Goal: Task Accomplishment & Management: Manage account settings

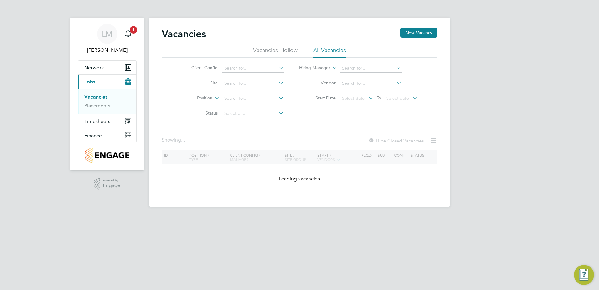
click at [274, 139] on div "Showing ... Hide Closed Vacancies" at bounding box center [300, 143] width 276 height 13
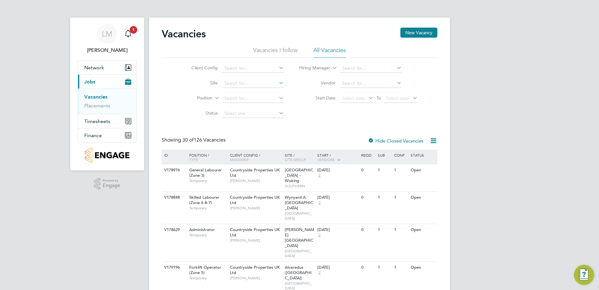
click at [286, 52] on li "Vacancies I follow" at bounding box center [275, 51] width 45 height 11
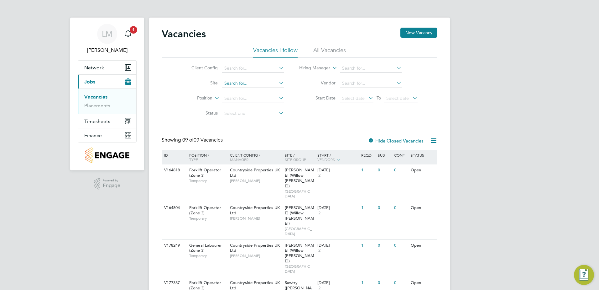
click at [244, 83] on input at bounding box center [253, 83] width 62 height 9
click at [256, 93] on li "Priors Hall Park, Corb y" at bounding box center [254, 92] width 64 height 8
type input "[GEOGRAPHIC_DATA], [GEOGRAPHIC_DATA]"
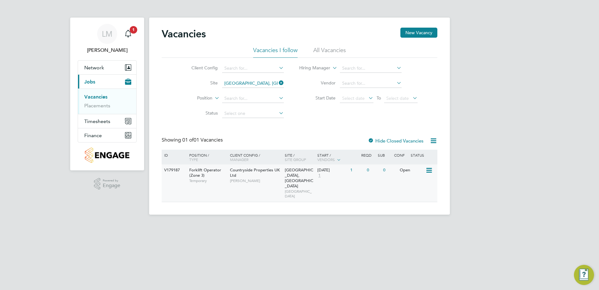
click at [332, 176] on div "22 Aug 2025 1" at bounding box center [332, 172] width 33 height 17
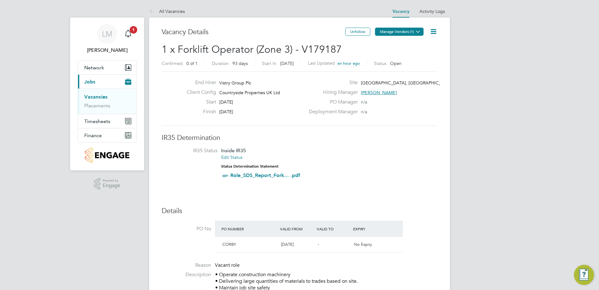
click at [410, 33] on button "Manage Vendors (1)" at bounding box center [399, 32] width 49 height 8
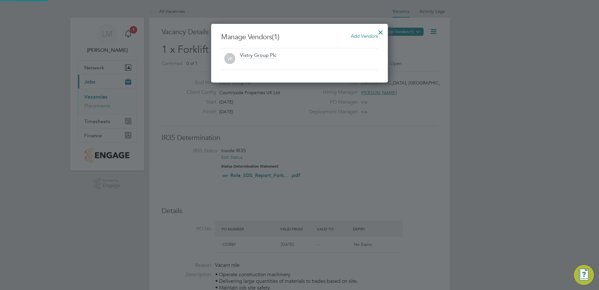
scroll to position [59, 177]
click at [363, 38] on span "Add Vendors" at bounding box center [364, 36] width 27 height 6
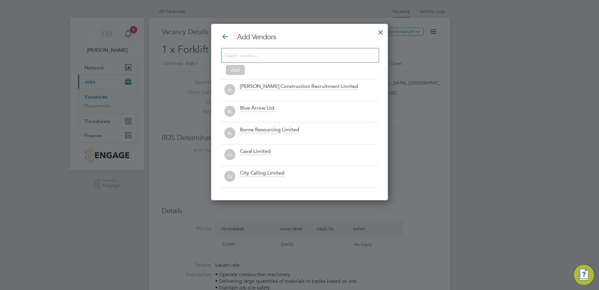
scroll to position [176, 177]
click at [284, 54] on input at bounding box center [295, 55] width 141 height 8
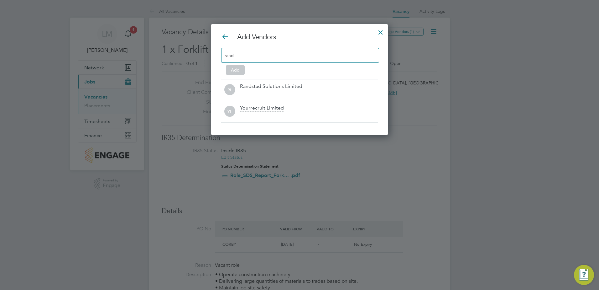
scroll to position [90, 177]
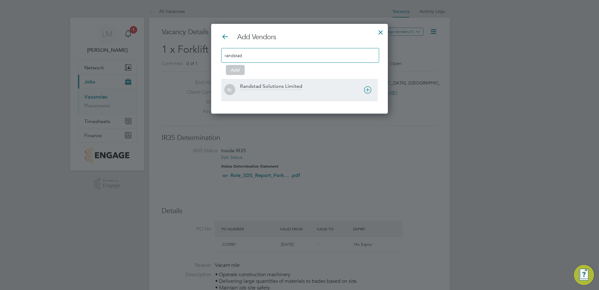
type input "randstad"
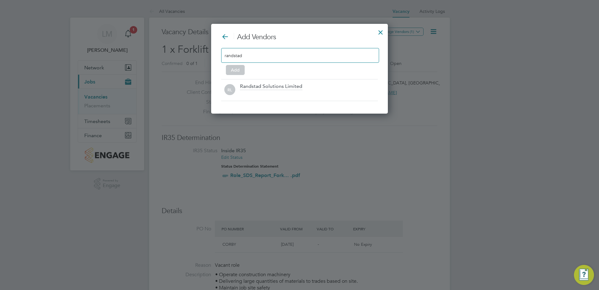
drag, startPoint x: 287, startPoint y: 89, endPoint x: 279, endPoint y: 82, distance: 11.1
click at [288, 89] on div "Randstad Solutions Limited" at bounding box center [271, 86] width 62 height 7
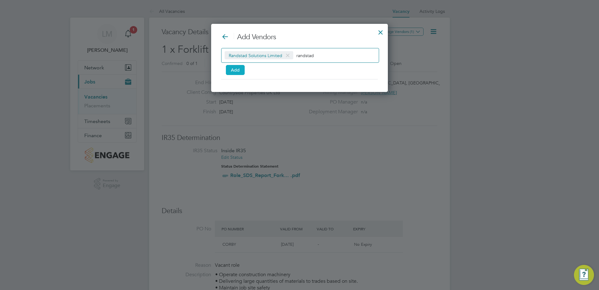
click at [238, 72] on button "Add" at bounding box center [235, 70] width 19 height 10
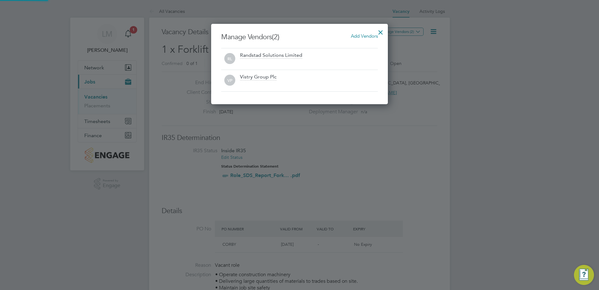
scroll to position [80, 177]
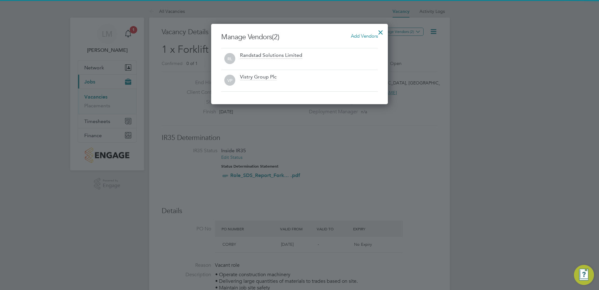
click at [382, 31] on div at bounding box center [380, 30] width 11 height 11
